Goal: Navigation & Orientation: Find specific page/section

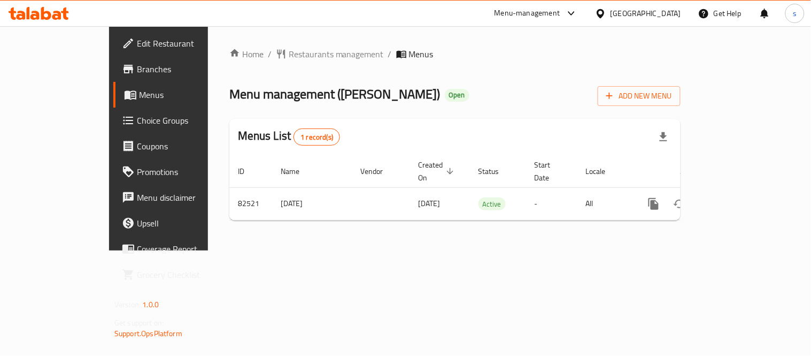
click at [667, 11] on div "[GEOGRAPHIC_DATA]" at bounding box center [646, 13] width 71 height 12
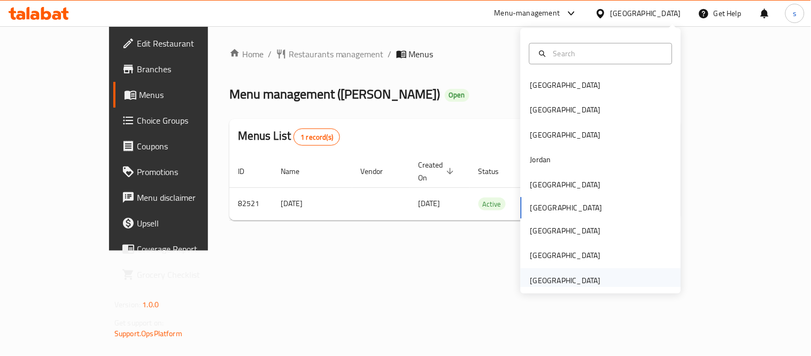
click at [563, 282] on div "[GEOGRAPHIC_DATA]" at bounding box center [565, 280] width 71 height 12
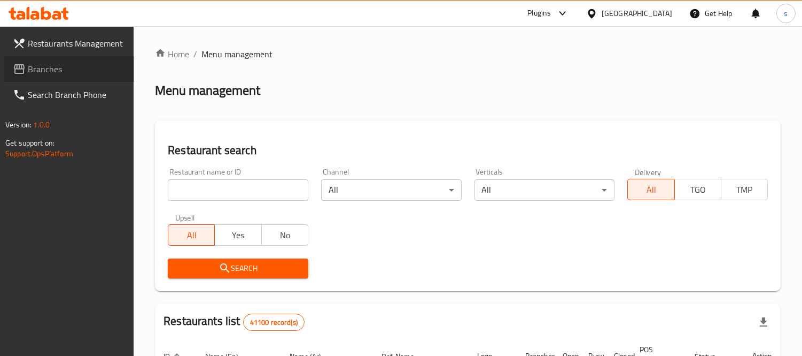
click at [40, 71] on span "Branches" at bounding box center [77, 69] width 98 height 13
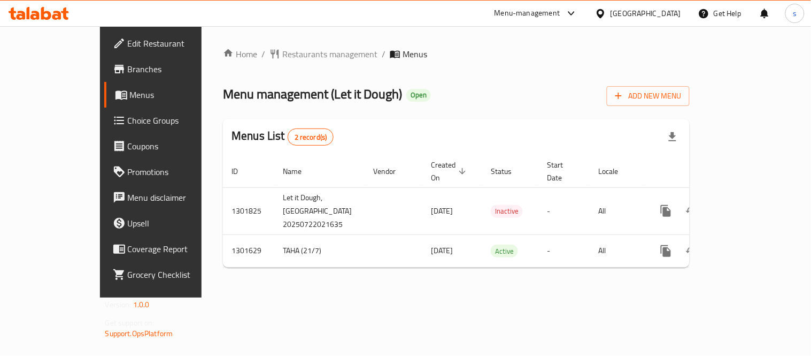
click at [642, 16] on div "[GEOGRAPHIC_DATA]" at bounding box center [646, 13] width 71 height 12
click at [572, 11] on icon at bounding box center [571, 13] width 13 height 13
click at [514, 120] on div "Restaurant-Management" at bounding box center [470, 118] width 101 height 25
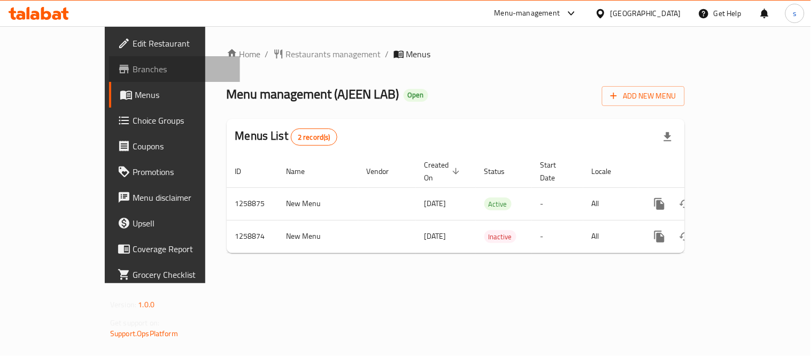
click at [133, 72] on span "Branches" at bounding box center [182, 69] width 99 height 13
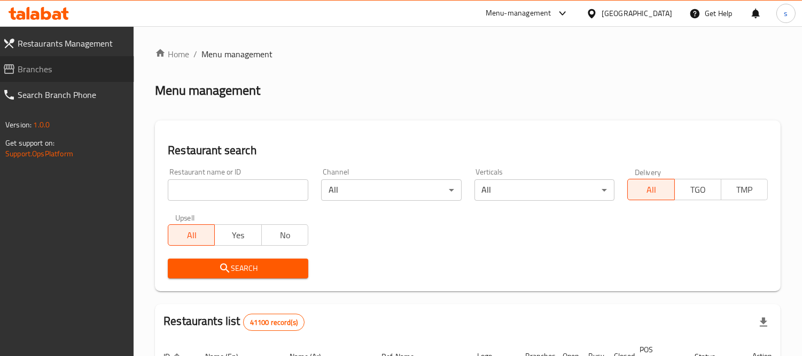
click at [29, 69] on span "Branches" at bounding box center [72, 69] width 108 height 13
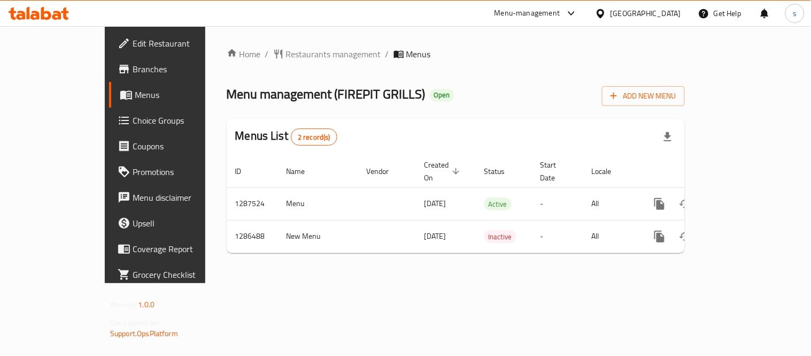
click at [628, 10] on div "[GEOGRAPHIC_DATA]" at bounding box center [646, 13] width 71 height 12
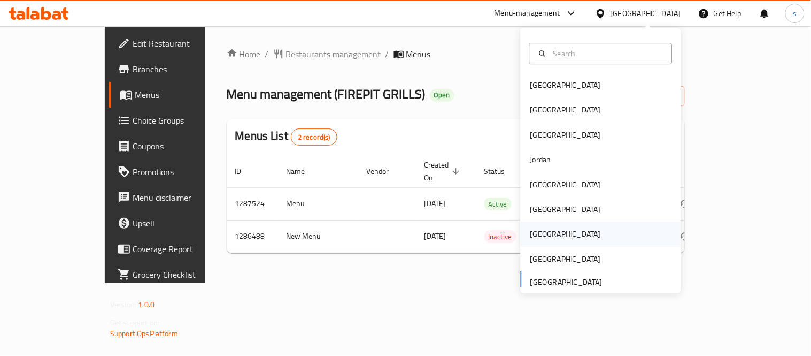
click at [533, 230] on div "[GEOGRAPHIC_DATA]" at bounding box center [565, 234] width 71 height 12
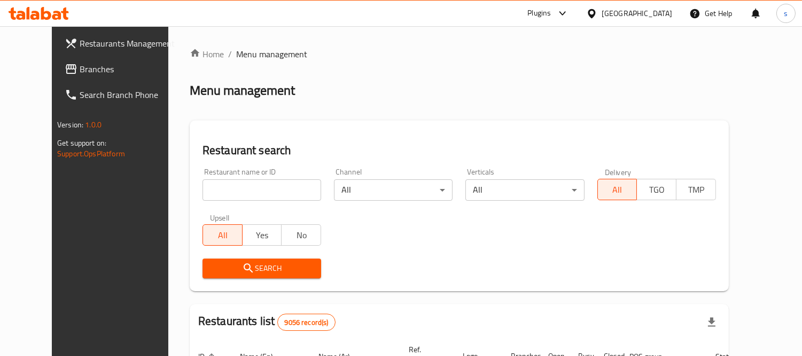
click at [80, 71] on span "Branches" at bounding box center [129, 69] width 98 height 13
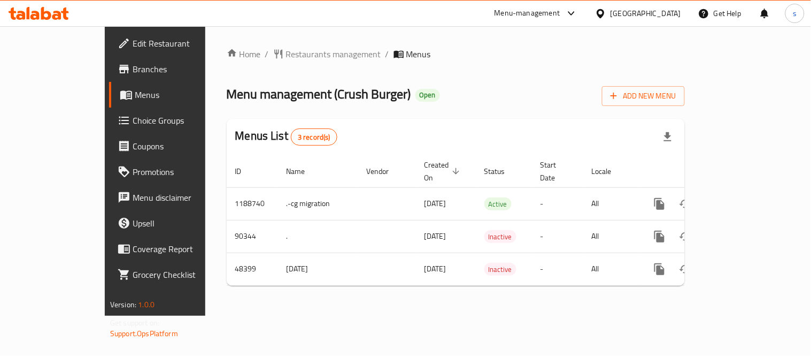
click at [675, 12] on div "[GEOGRAPHIC_DATA]" at bounding box center [646, 13] width 71 height 12
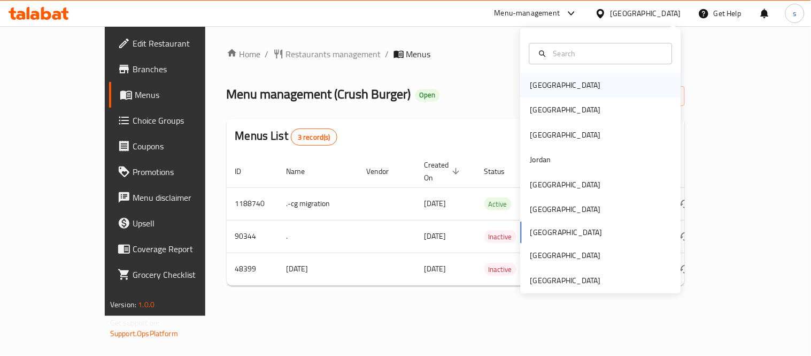
click at [536, 89] on div "[GEOGRAPHIC_DATA]" at bounding box center [565, 85] width 71 height 12
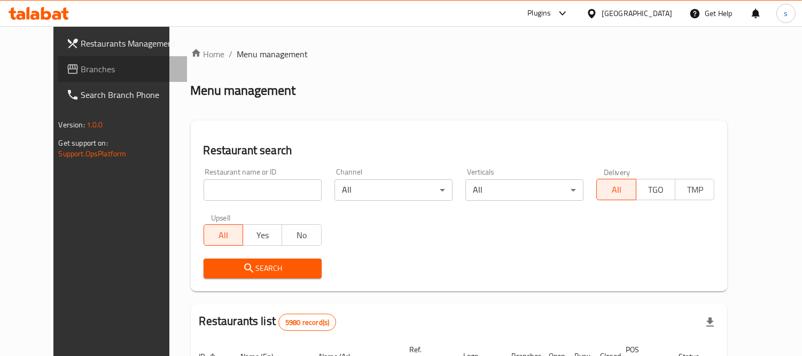
click at [81, 69] on span "Branches" at bounding box center [130, 69] width 98 height 13
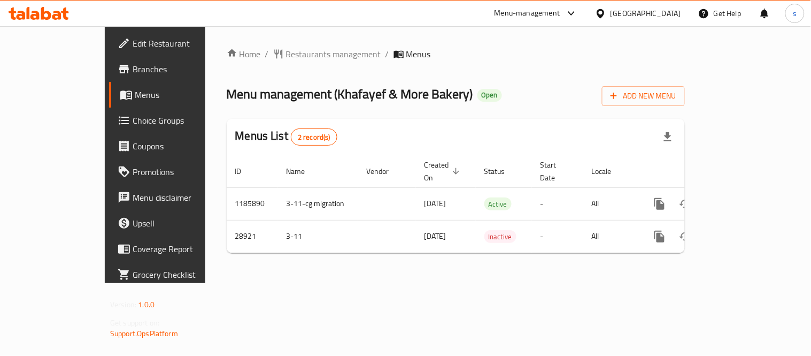
click at [662, 6] on div "[GEOGRAPHIC_DATA]" at bounding box center [637, 14] width 103 height 26
click at [668, 14] on div "[GEOGRAPHIC_DATA]" at bounding box center [646, 13] width 71 height 12
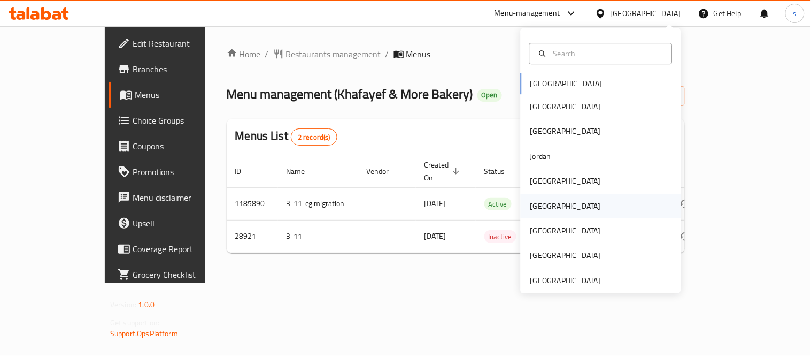
click at [539, 204] on div "[GEOGRAPHIC_DATA]" at bounding box center [565, 206] width 71 height 12
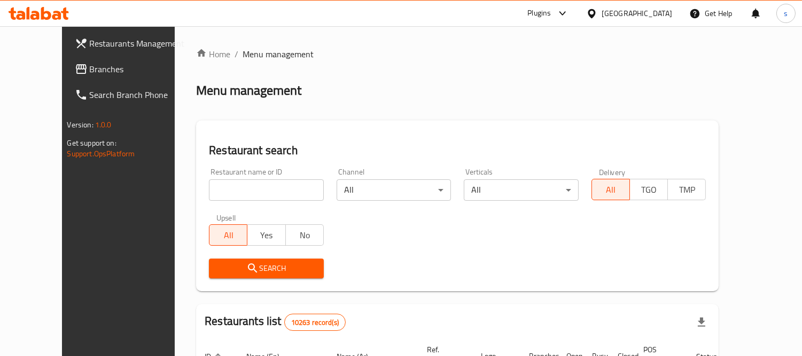
click at [90, 63] on span "Branches" at bounding box center [139, 69] width 98 height 13
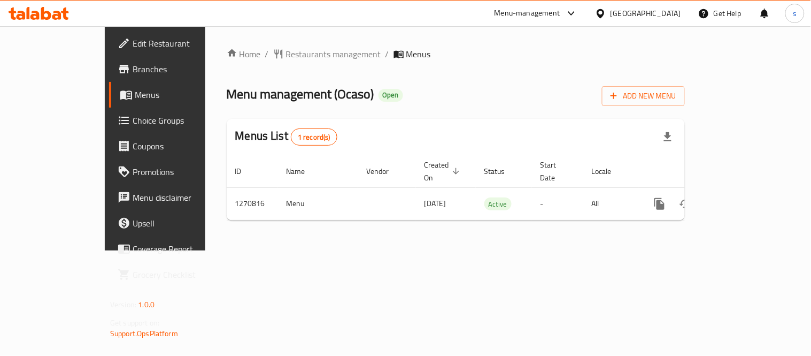
click at [604, 9] on icon at bounding box center [600, 13] width 7 height 9
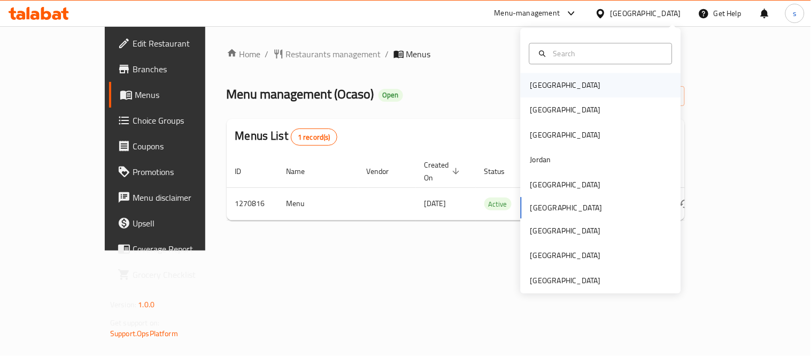
click at [540, 79] on div "[GEOGRAPHIC_DATA]" at bounding box center [565, 85] width 71 height 12
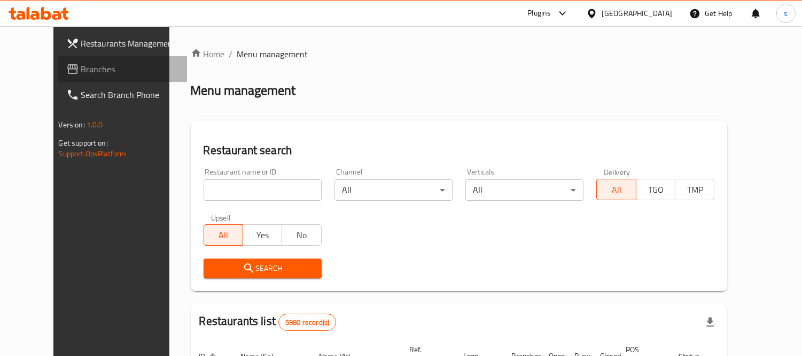
click at [71, 77] on link "Branches" at bounding box center [123, 69] width 130 height 26
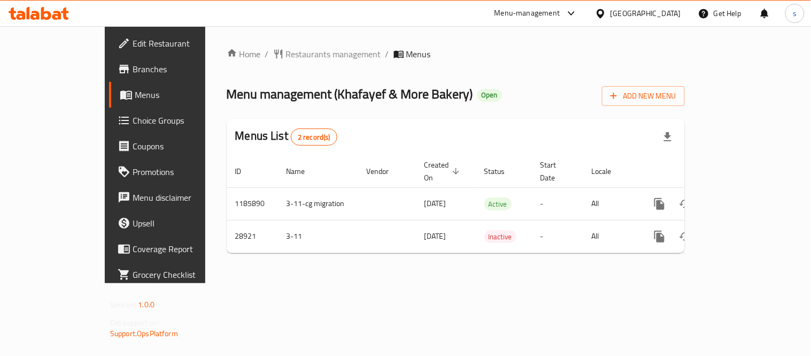
click at [661, 13] on div "[GEOGRAPHIC_DATA]" at bounding box center [646, 13] width 71 height 12
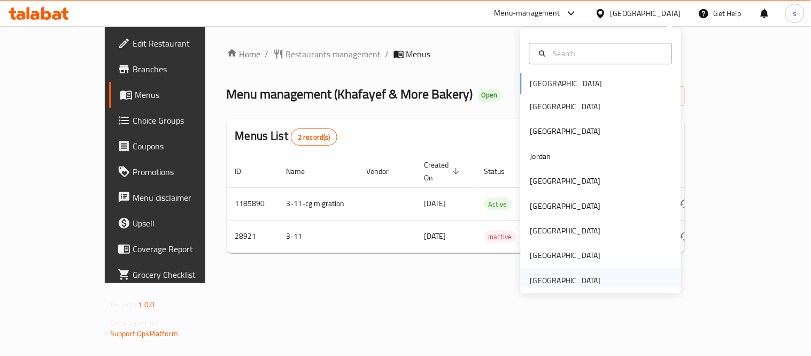
click at [546, 275] on div "[GEOGRAPHIC_DATA]" at bounding box center [565, 280] width 71 height 12
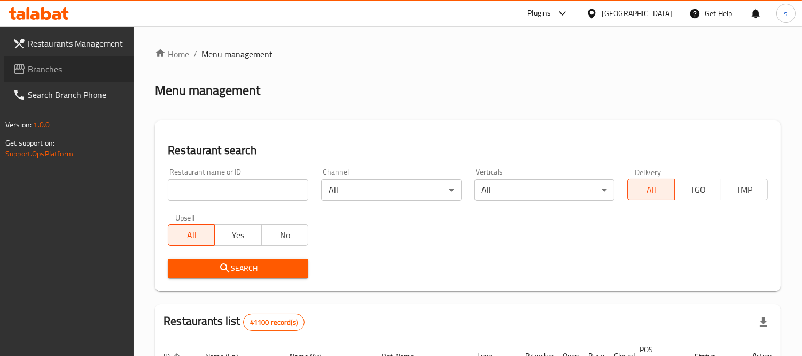
click at [35, 65] on span "Branches" at bounding box center [77, 69] width 98 height 13
